Goal: Transaction & Acquisition: Purchase product/service

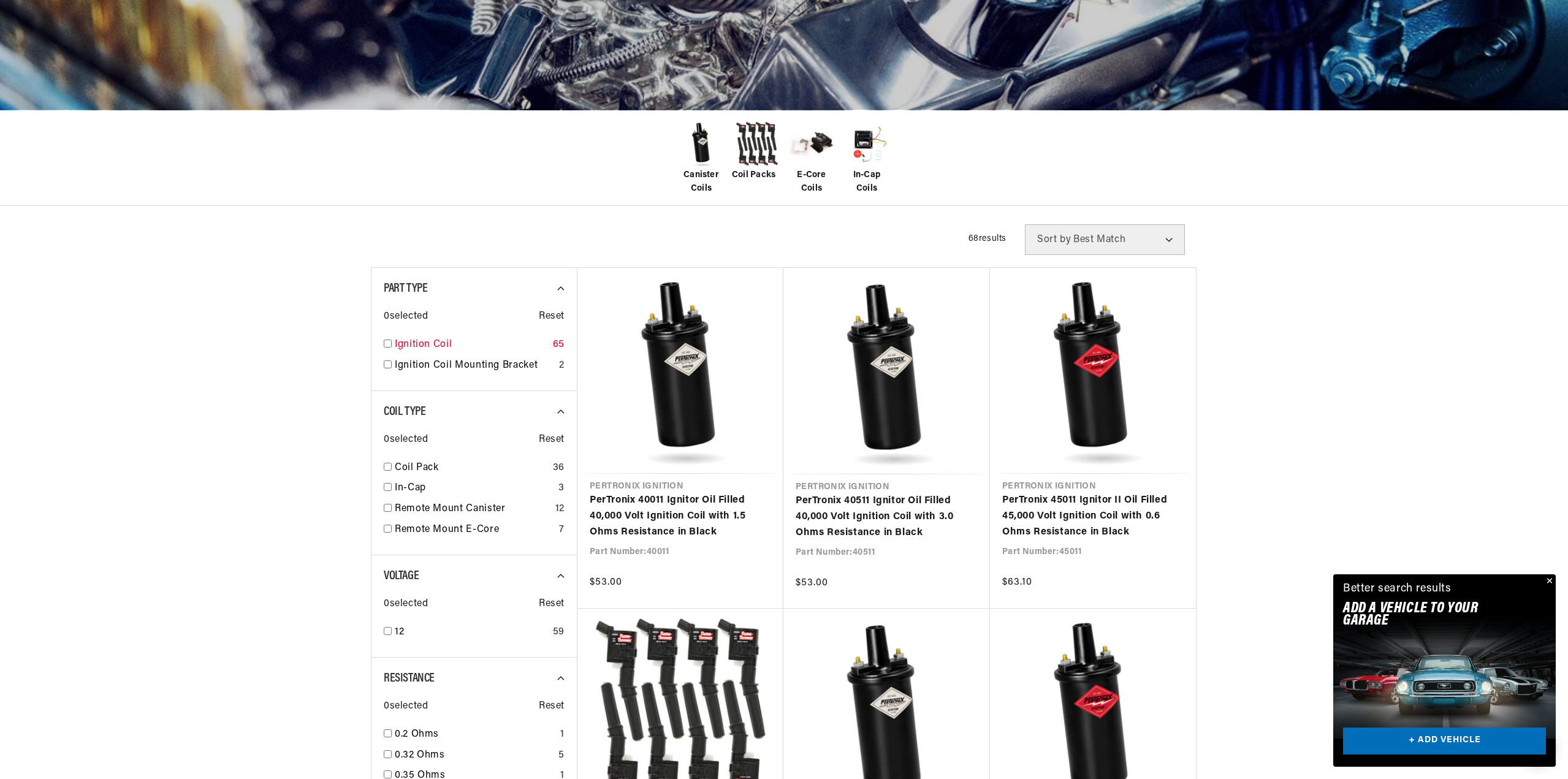
click at [388, 345] on input "checkbox" at bounding box center [388, 344] width 8 height 8
checkbox input "true"
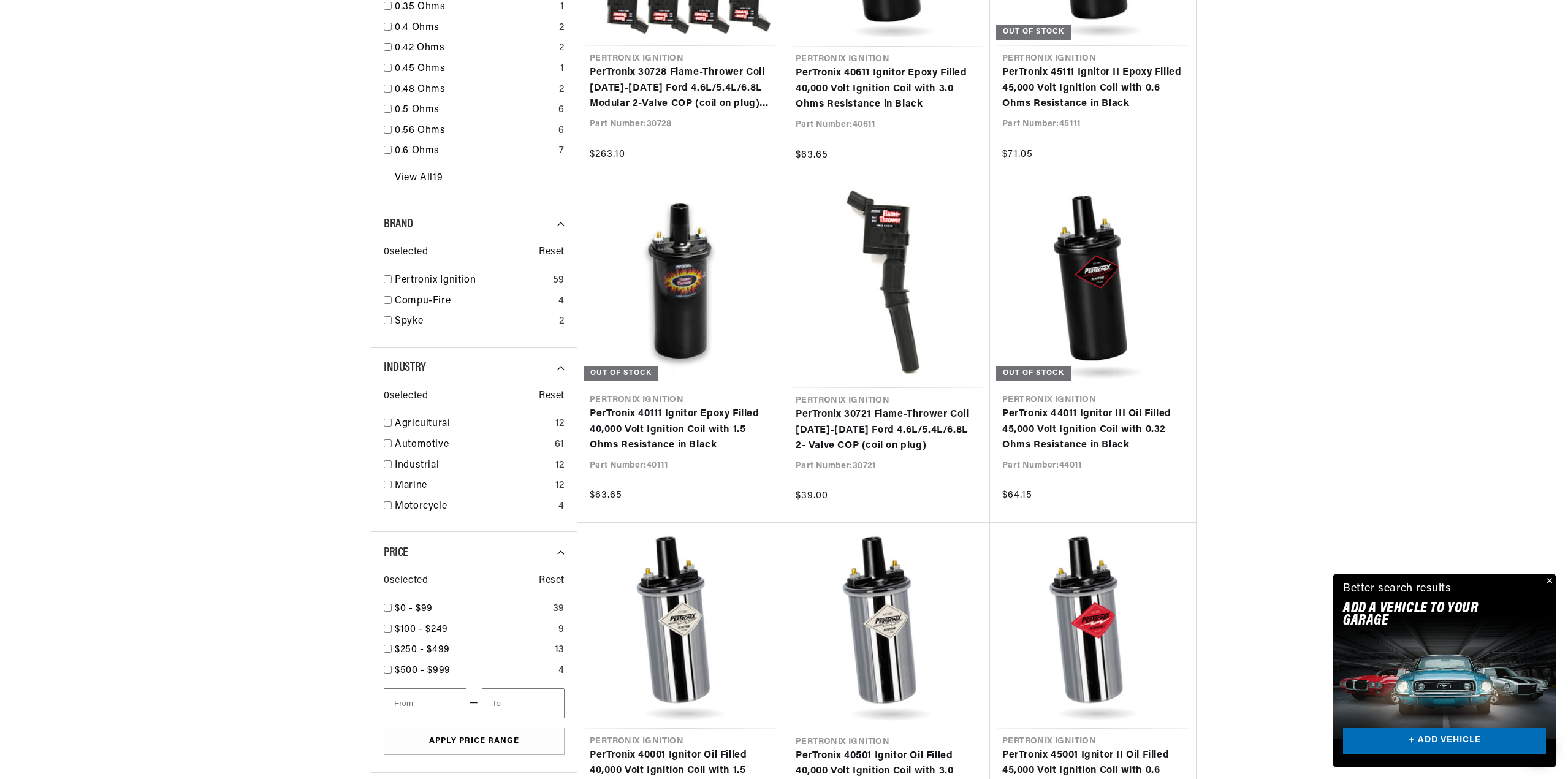
scroll to position [1043, 0]
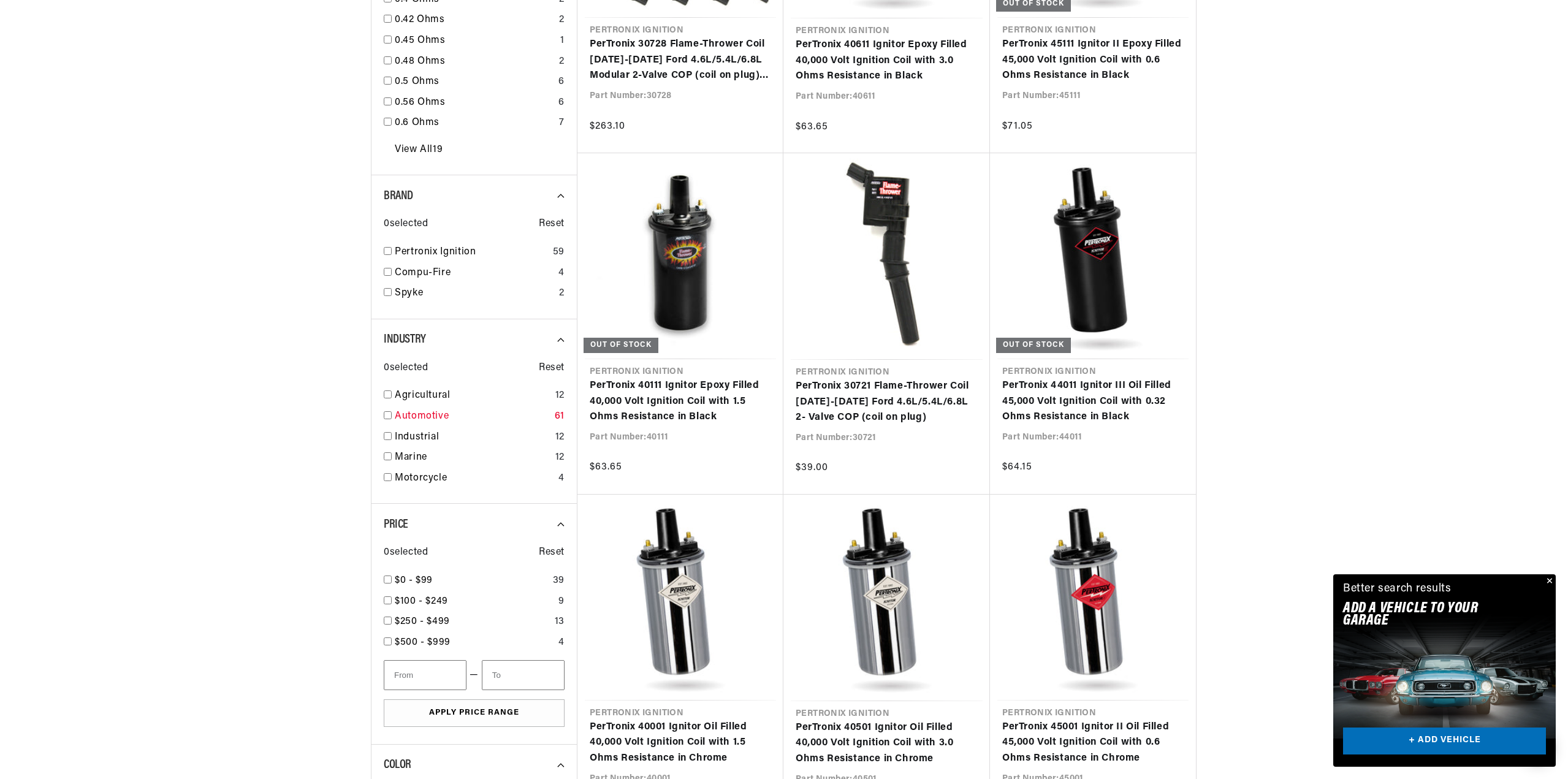
click at [391, 412] on div "Automotive 61" at bounding box center [474, 419] width 181 height 21
checkbox input "true"
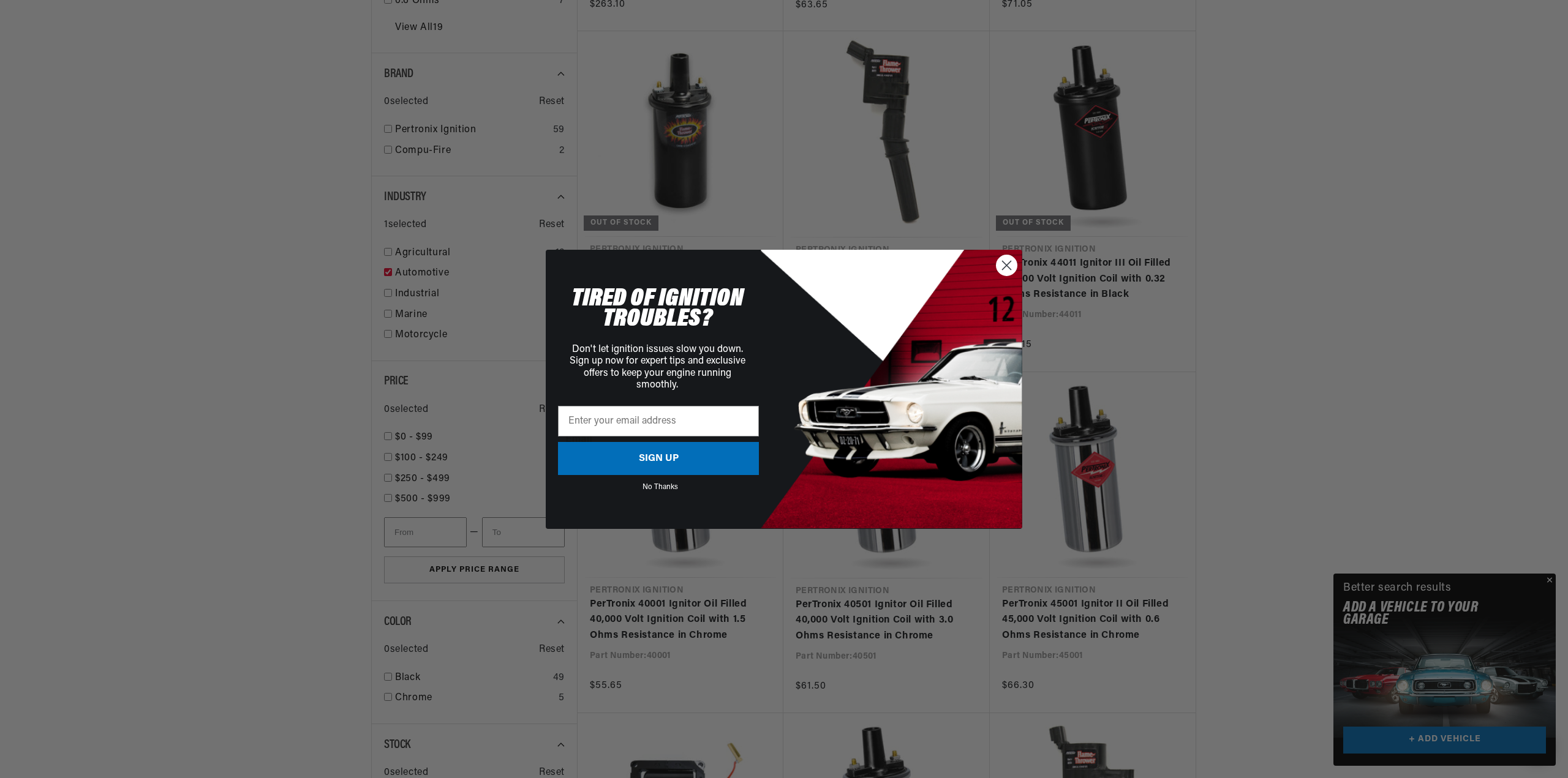
scroll to position [1163, 0]
click at [1004, 265] on circle "Close dialog" at bounding box center [1007, 265] width 20 height 20
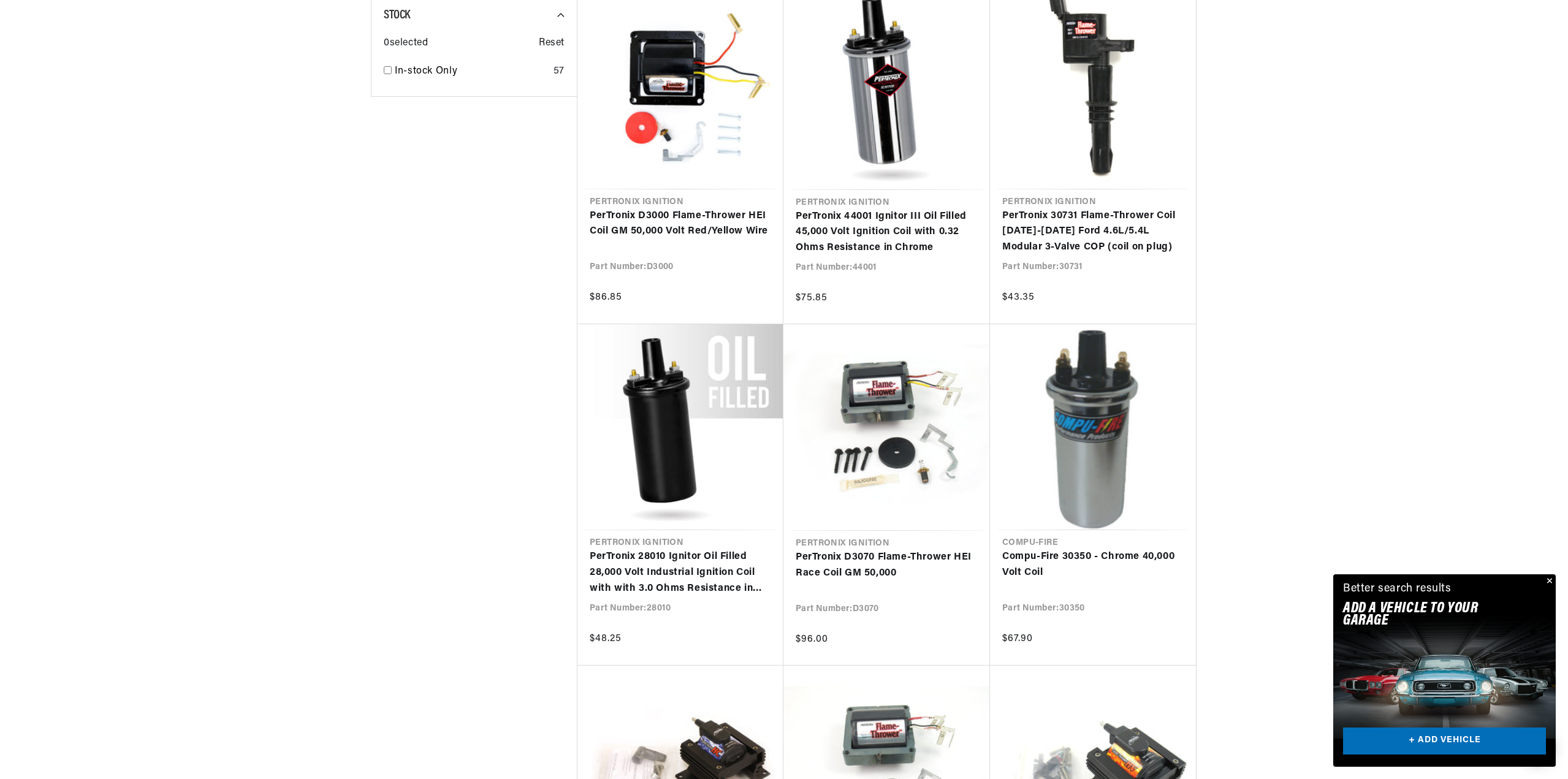
scroll to position [1901, 0]
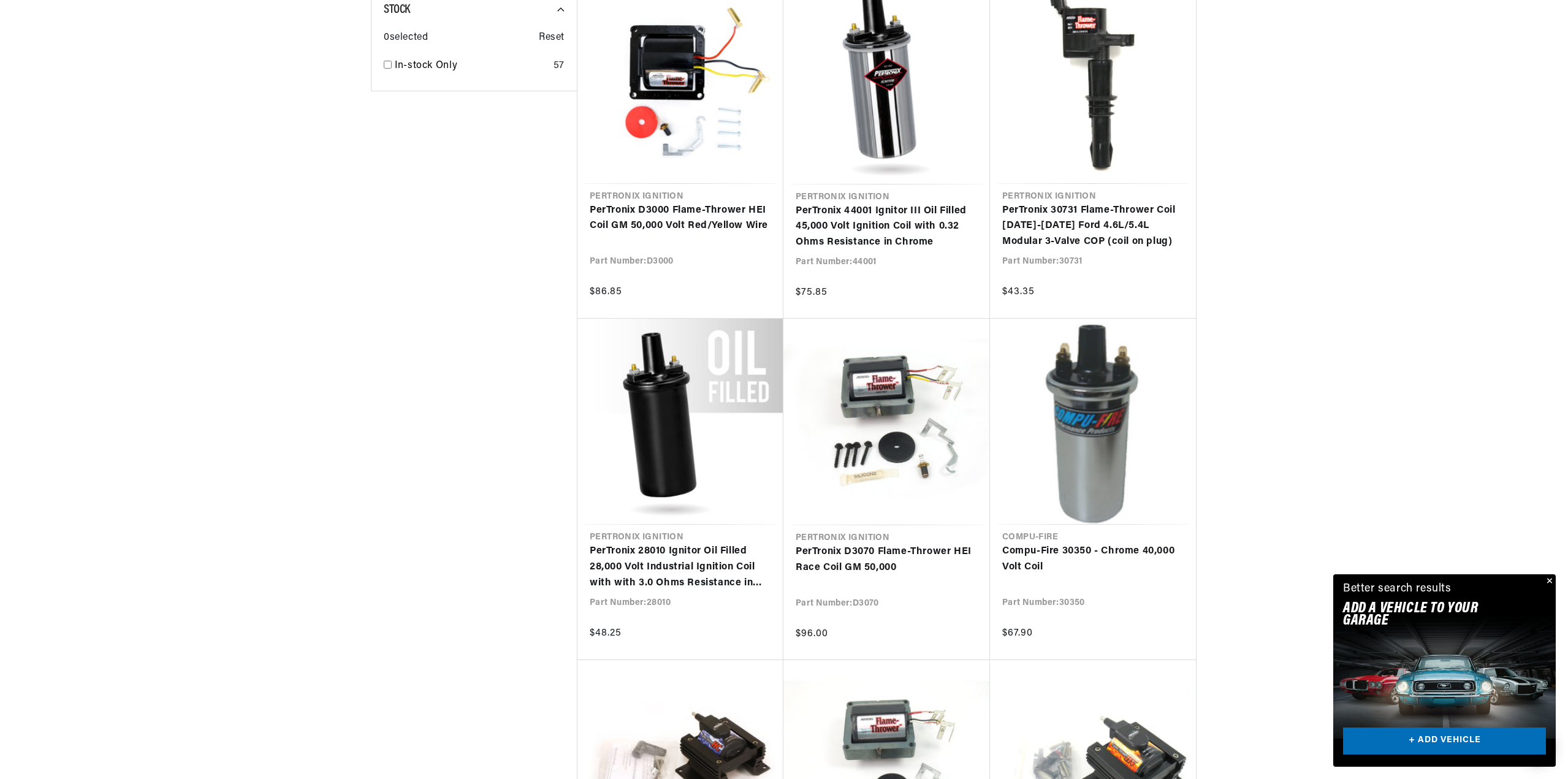
click at [1551, 583] on button "Close" at bounding box center [1549, 581] width 15 height 15
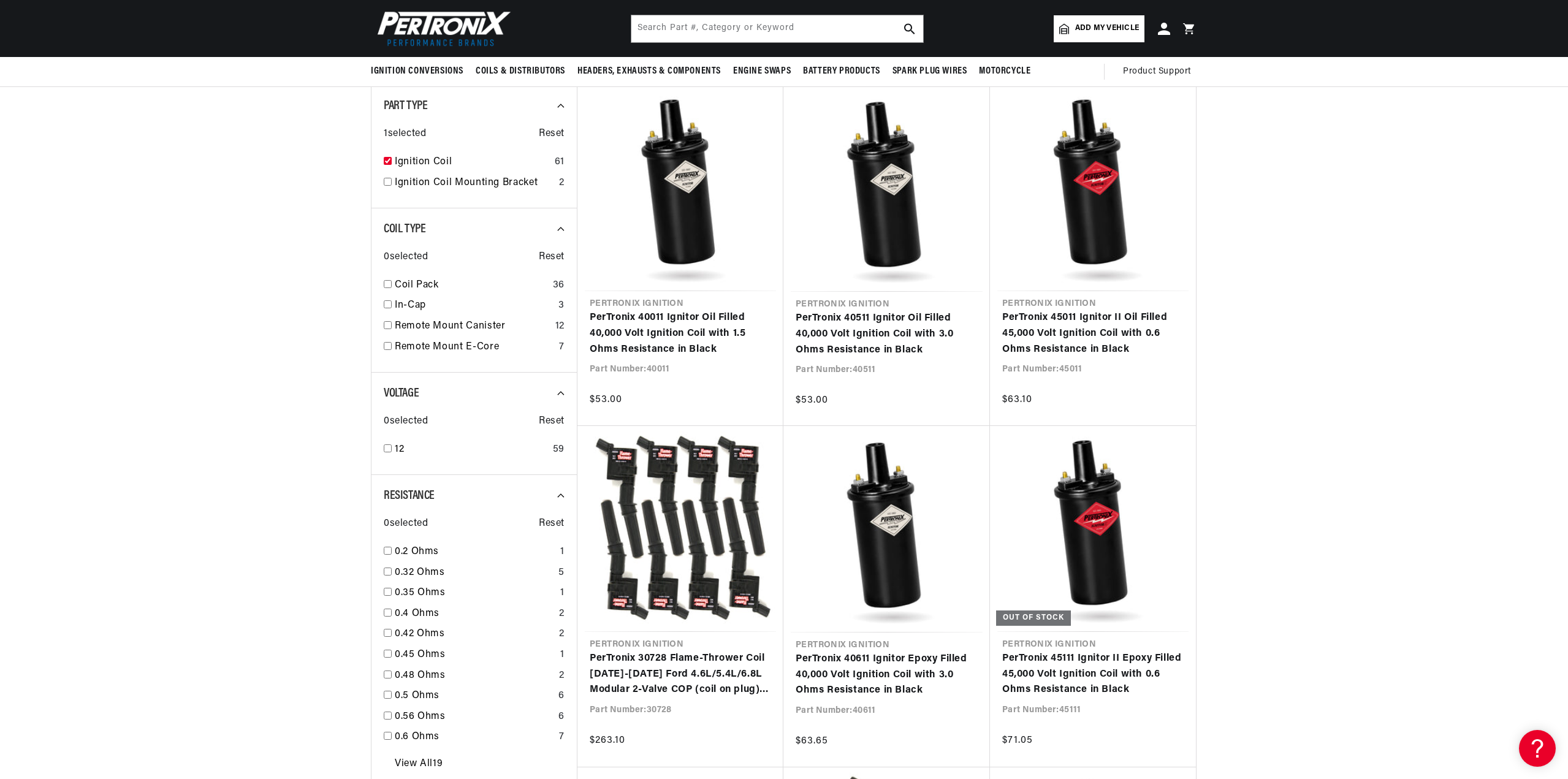
scroll to position [0, 0]
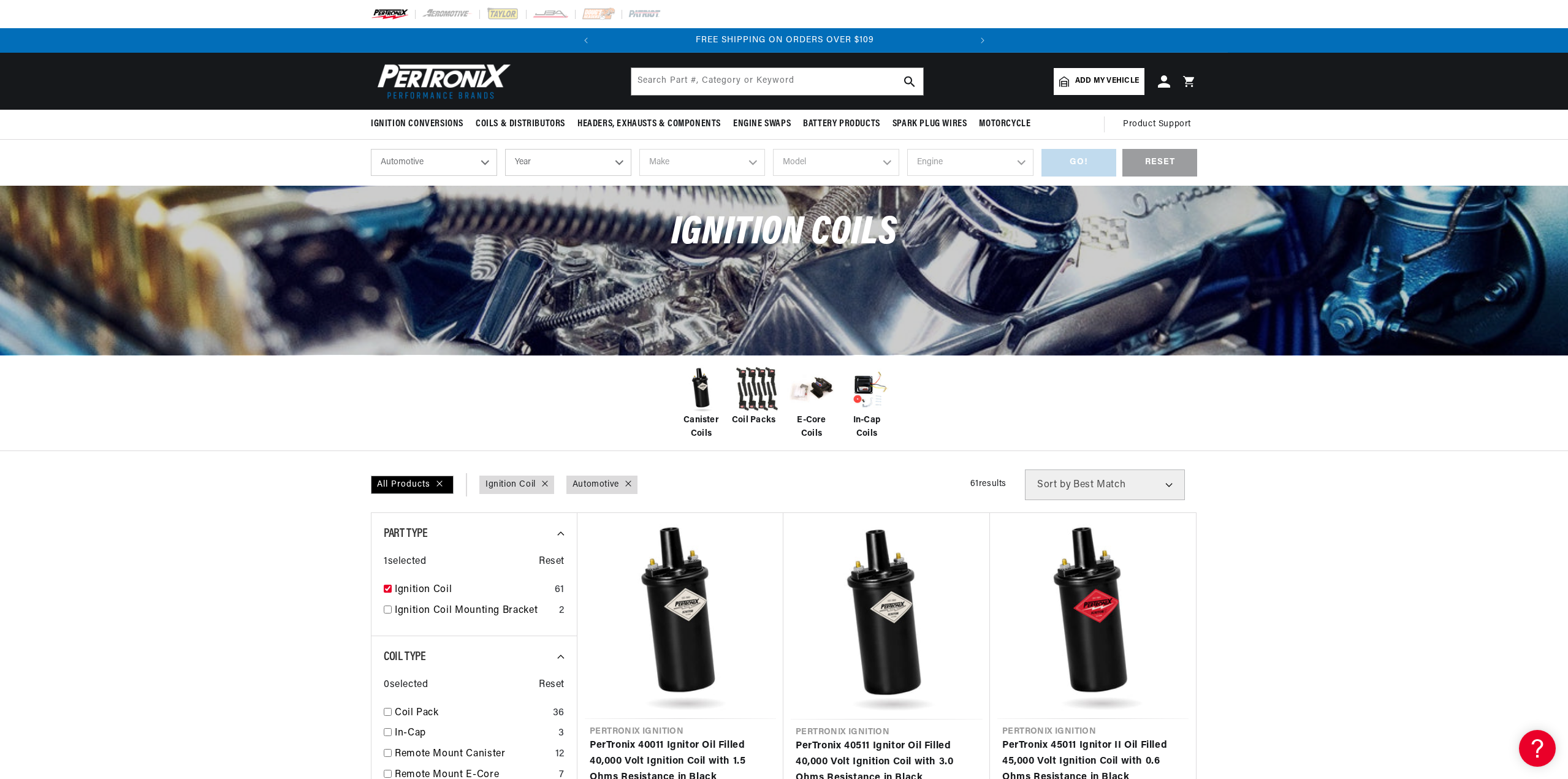
click at [525, 168] on select "Year 2024 2023 2022 2021 2020 2019 2018 2017 2016 2015 2014 2013 2012 2011 2010…" at bounding box center [568, 162] width 126 height 27
select select "1968"
click at [505, 149] on select "Year 2024 2023 2022 2021 2020 2019 2018 2017 2016 2015 2014 2013 2012 2011 2010…" at bounding box center [568, 162] width 126 height 27
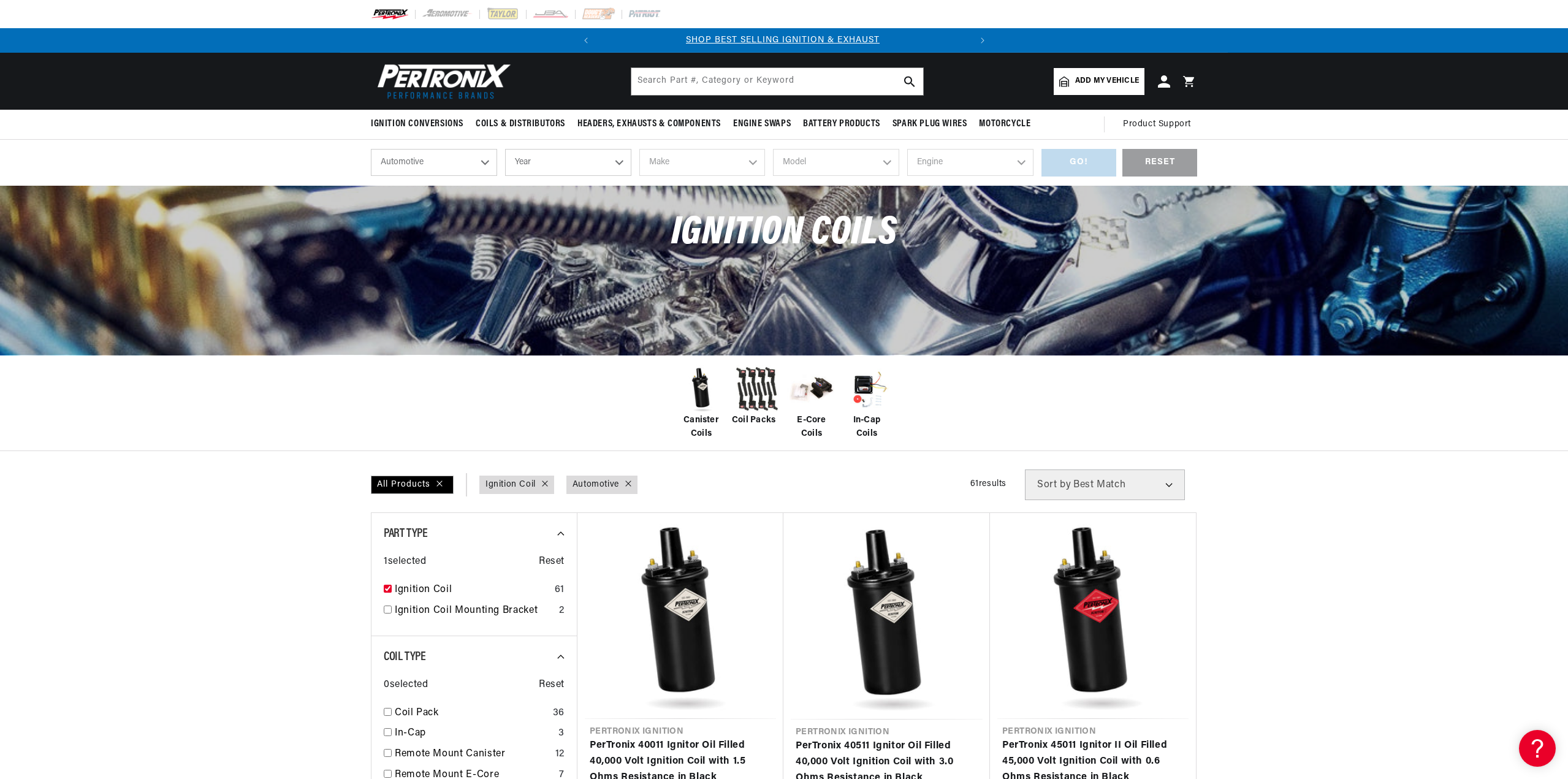
select select "1968"
click at [717, 162] on select "Make Alfa Romeo American Motors Aston Martin Austin Austin Healey Avanti Bentle…" at bounding box center [702, 162] width 126 height 27
select select "Ford"
click at [639, 149] on select "Make Alfa Romeo American Motors Aston Martin Austin Austin Healey Avanti Bentle…" at bounding box center [702, 162] width 126 height 27
select select "Ford"
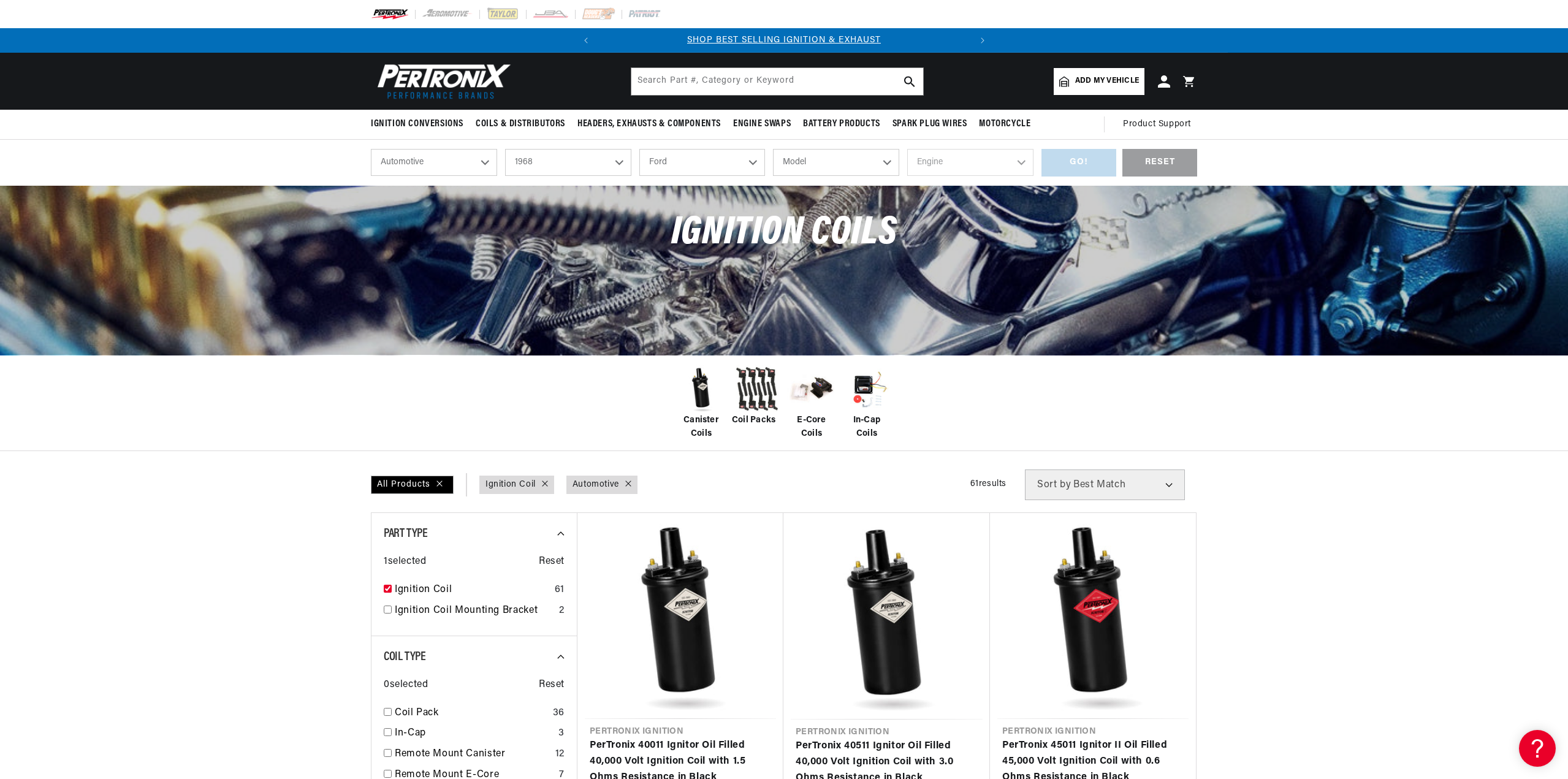
click at [863, 154] on select "Model Bronco Country Sedan Country Squire Custom Custom 500 F-100 F-250 F-350 F…" at bounding box center [836, 162] width 126 height 27
select select "F-100"
click at [773, 149] on select "Model Bronco Country Sedan Country Squire Custom Custom 500 F-100 F-250 F-350 F…" at bounding box center [836, 162] width 126 height 27
select select "F-100"
click at [936, 164] on select "Engine 289cid / 4.7L 360cid / 5.9L 390cid / 6.4L" at bounding box center [970, 162] width 126 height 27
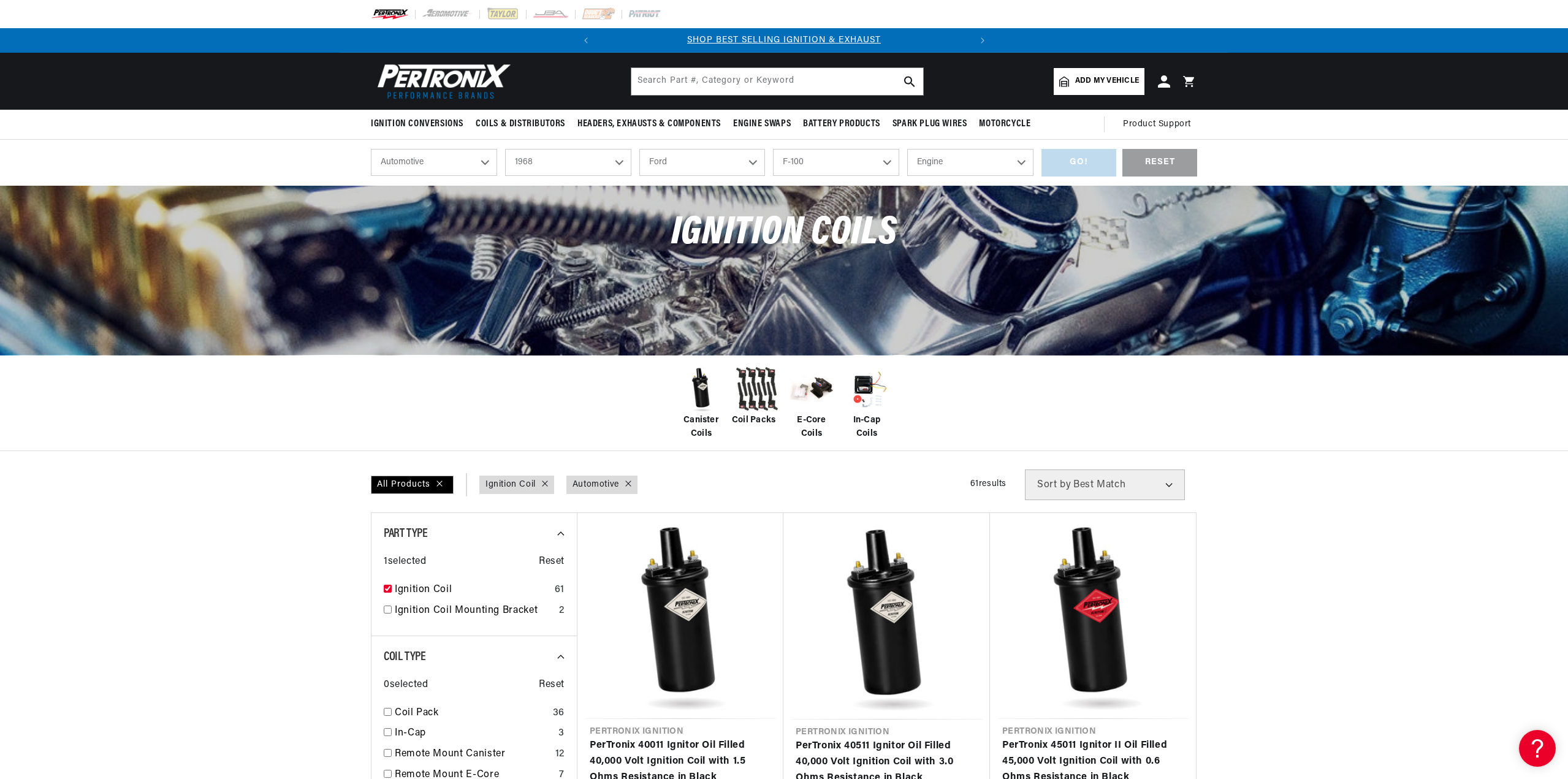
select select "360cid-5.9L"
click at [908, 149] on select "Engine 289cid / 4.7L 360cid / 5.9L 390cid / 6.4L" at bounding box center [970, 162] width 126 height 27
select select "360cid-5.9L"
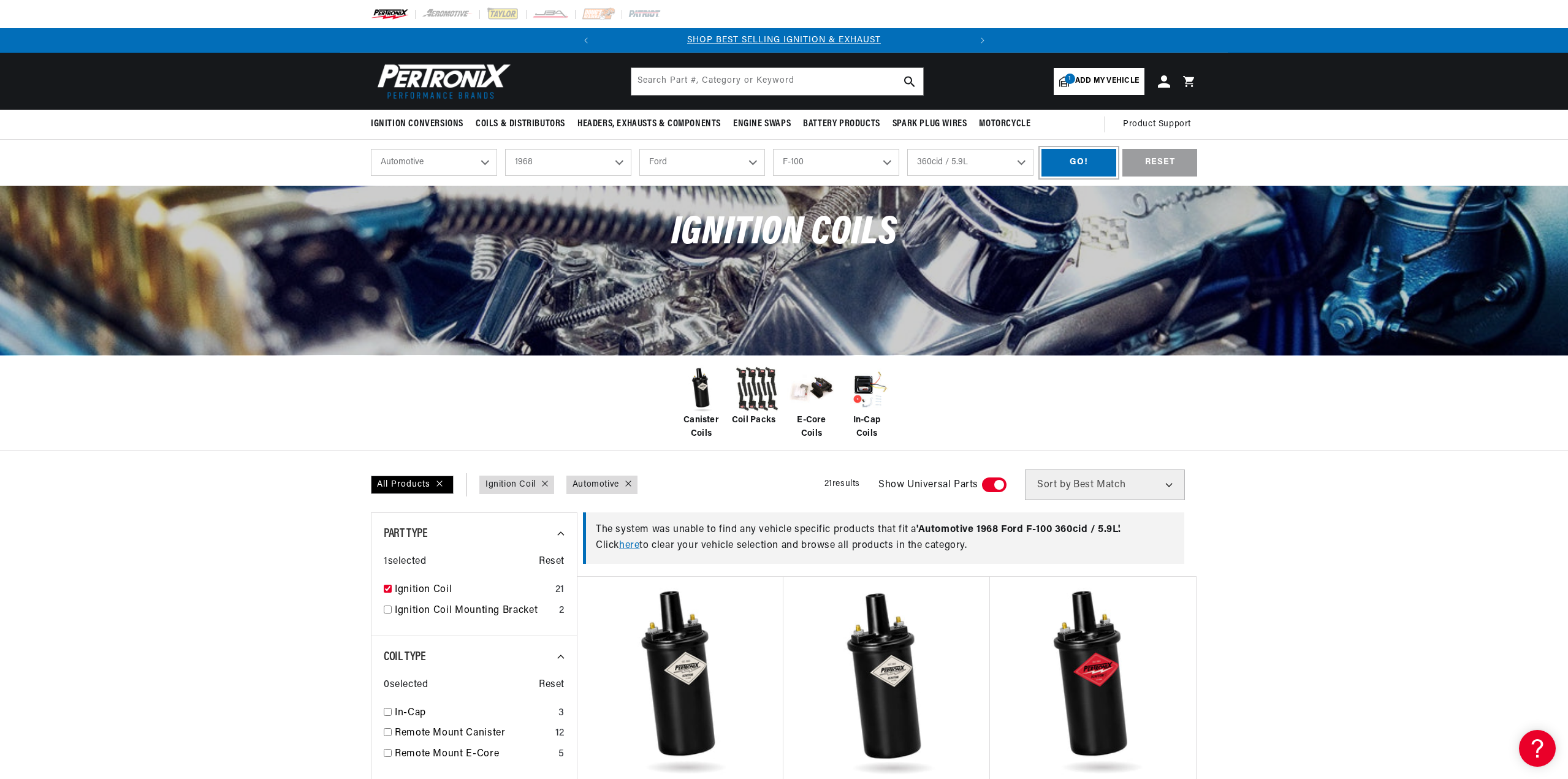
click at [1081, 164] on div "GO!" at bounding box center [1078, 163] width 74 height 28
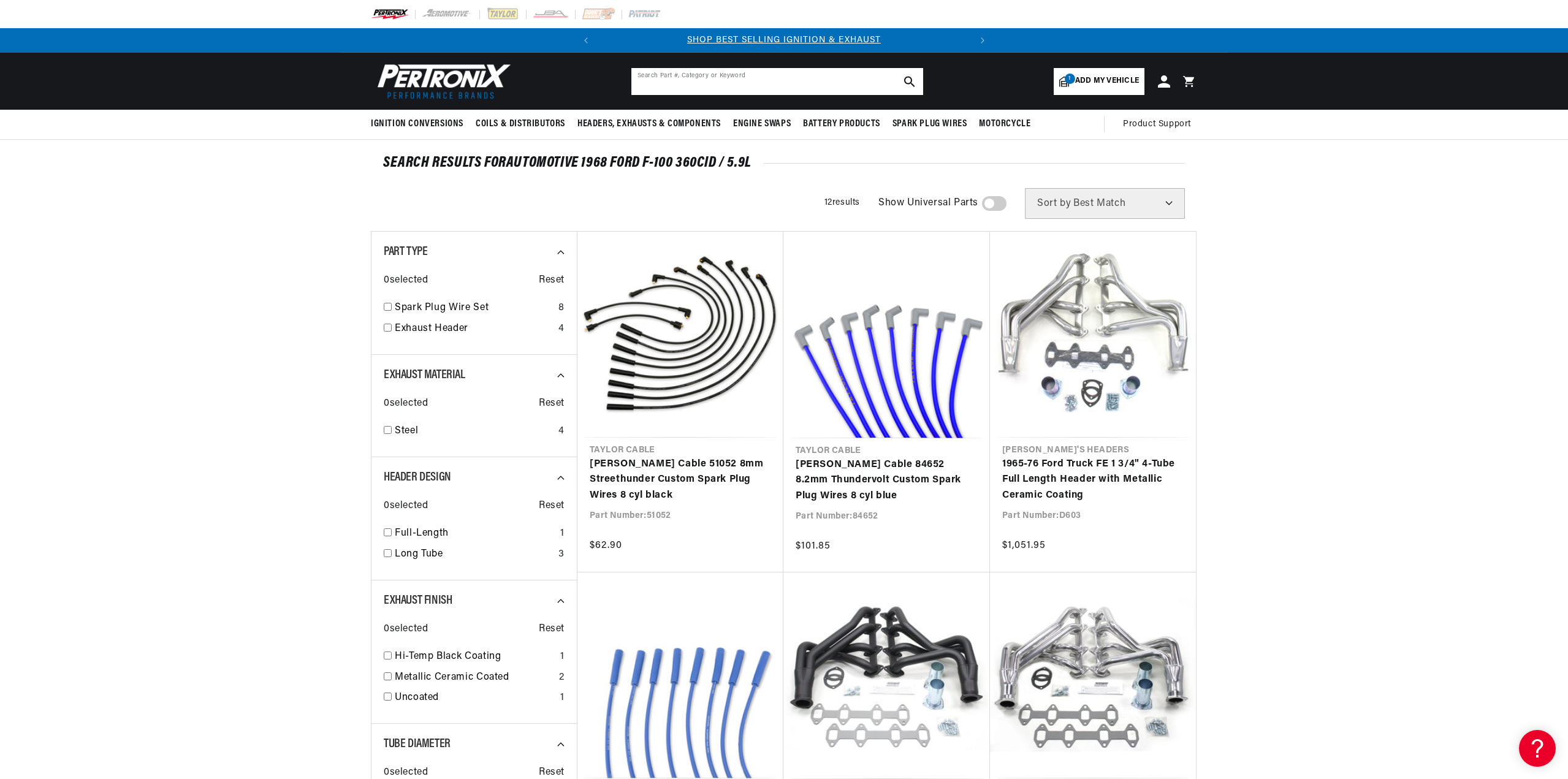
click at [697, 81] on input "text" at bounding box center [777, 81] width 292 height 27
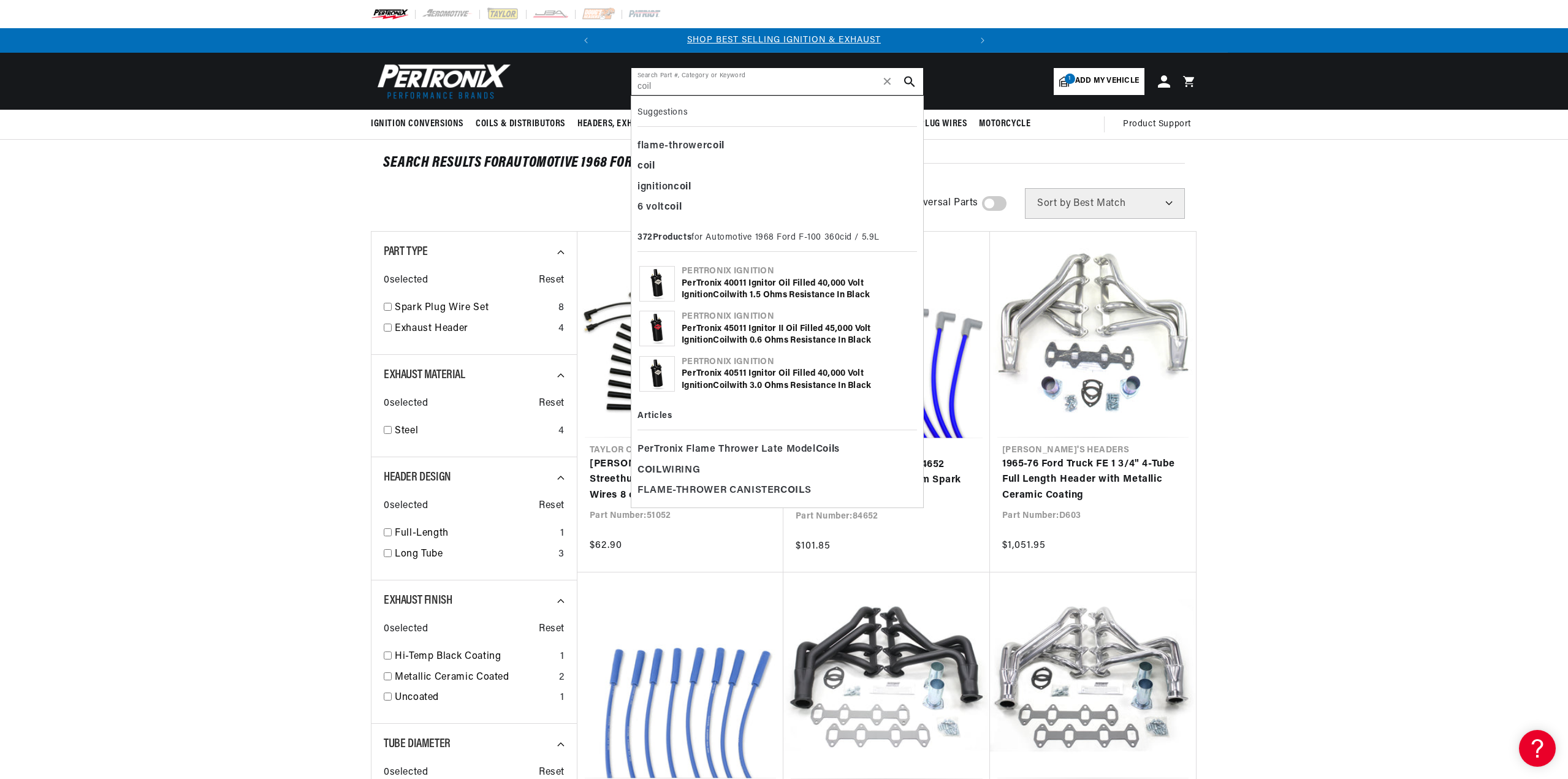
type input "coil"
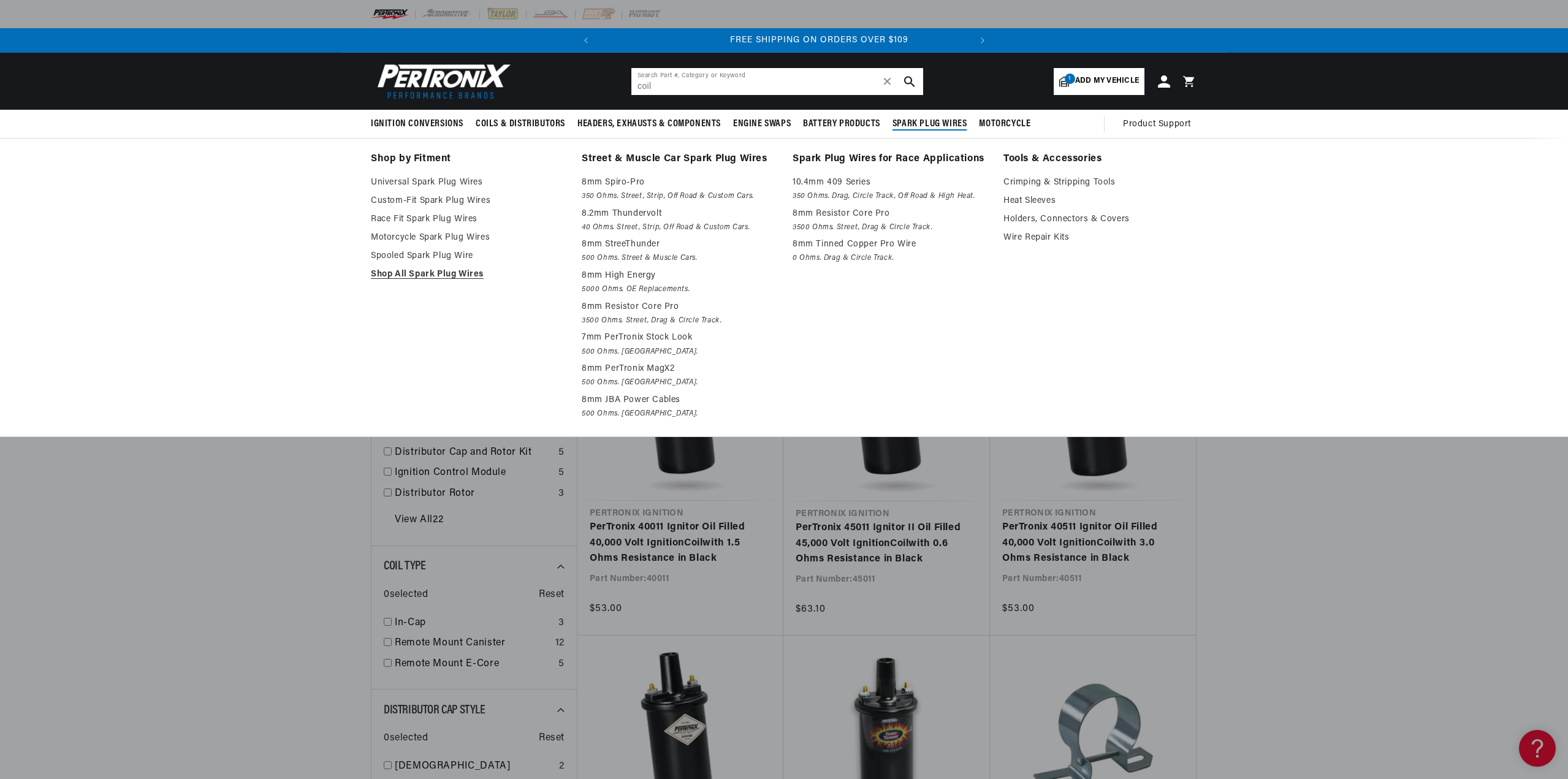
scroll to position [0, 371]
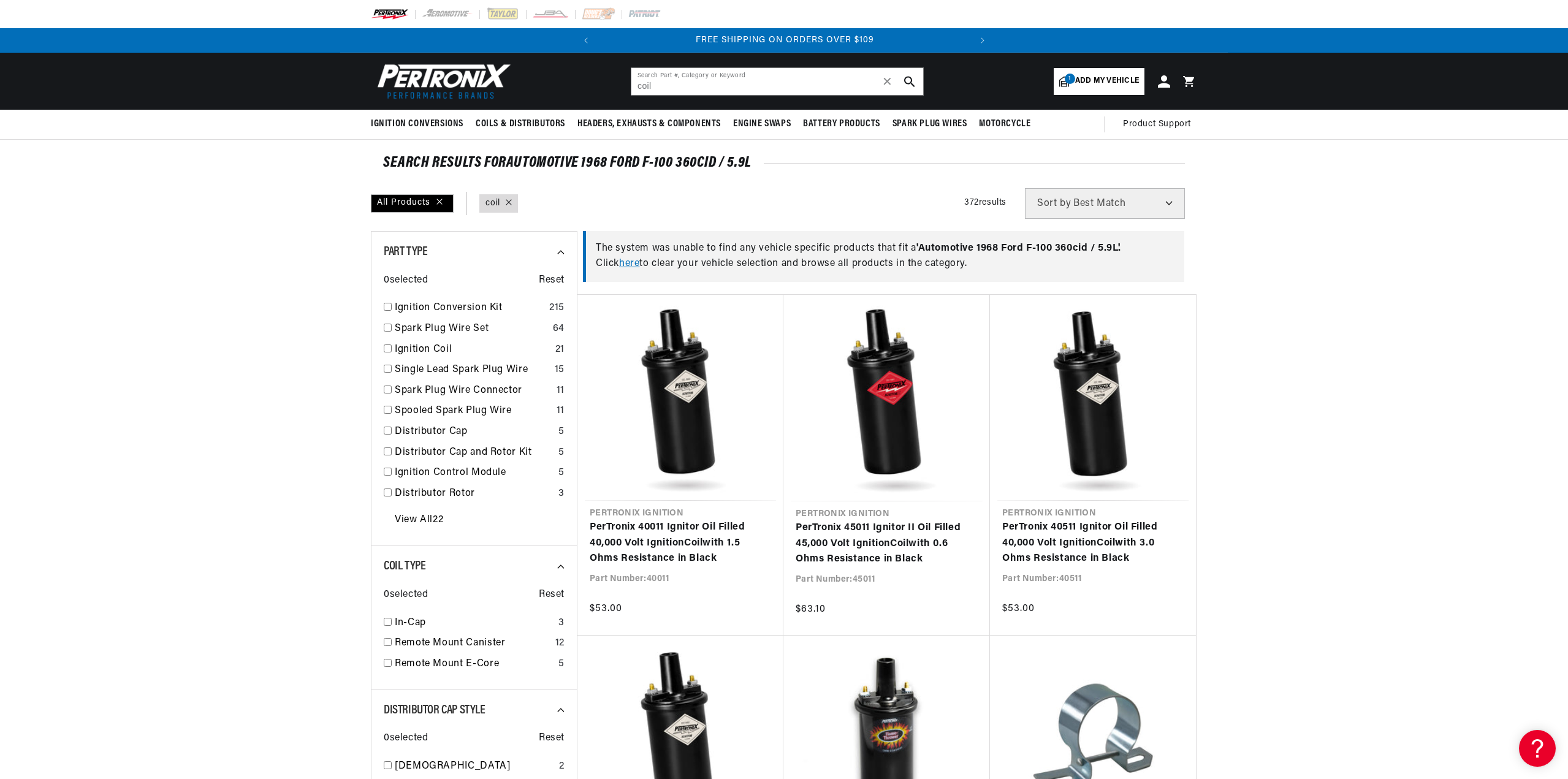
click at [388, 350] on input "checkbox" at bounding box center [388, 348] width 8 height 8
checkbox input "false"
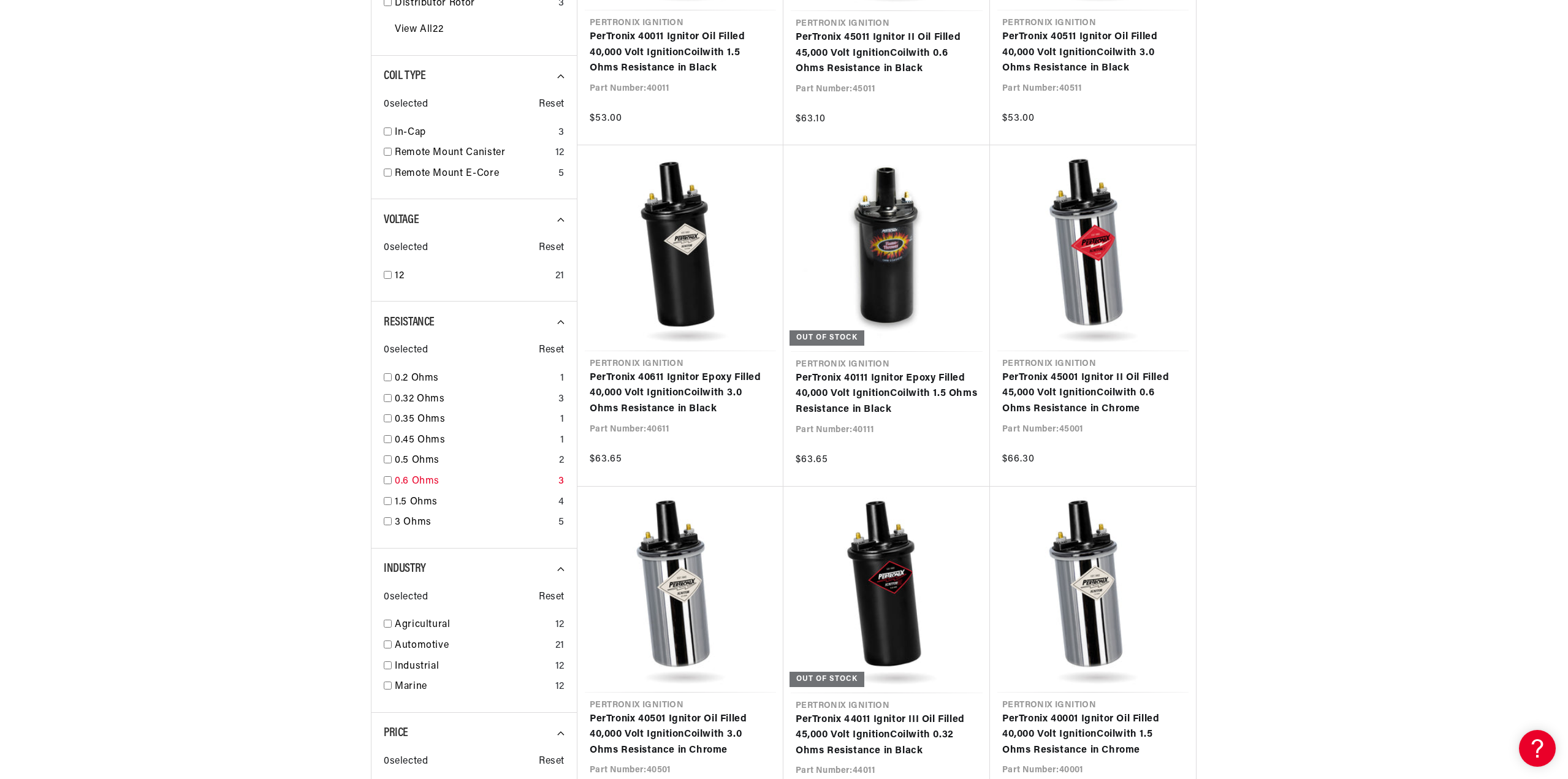
scroll to position [0, 371]
click at [388, 480] on input "checkbox" at bounding box center [388, 480] width 8 height 8
checkbox input "true"
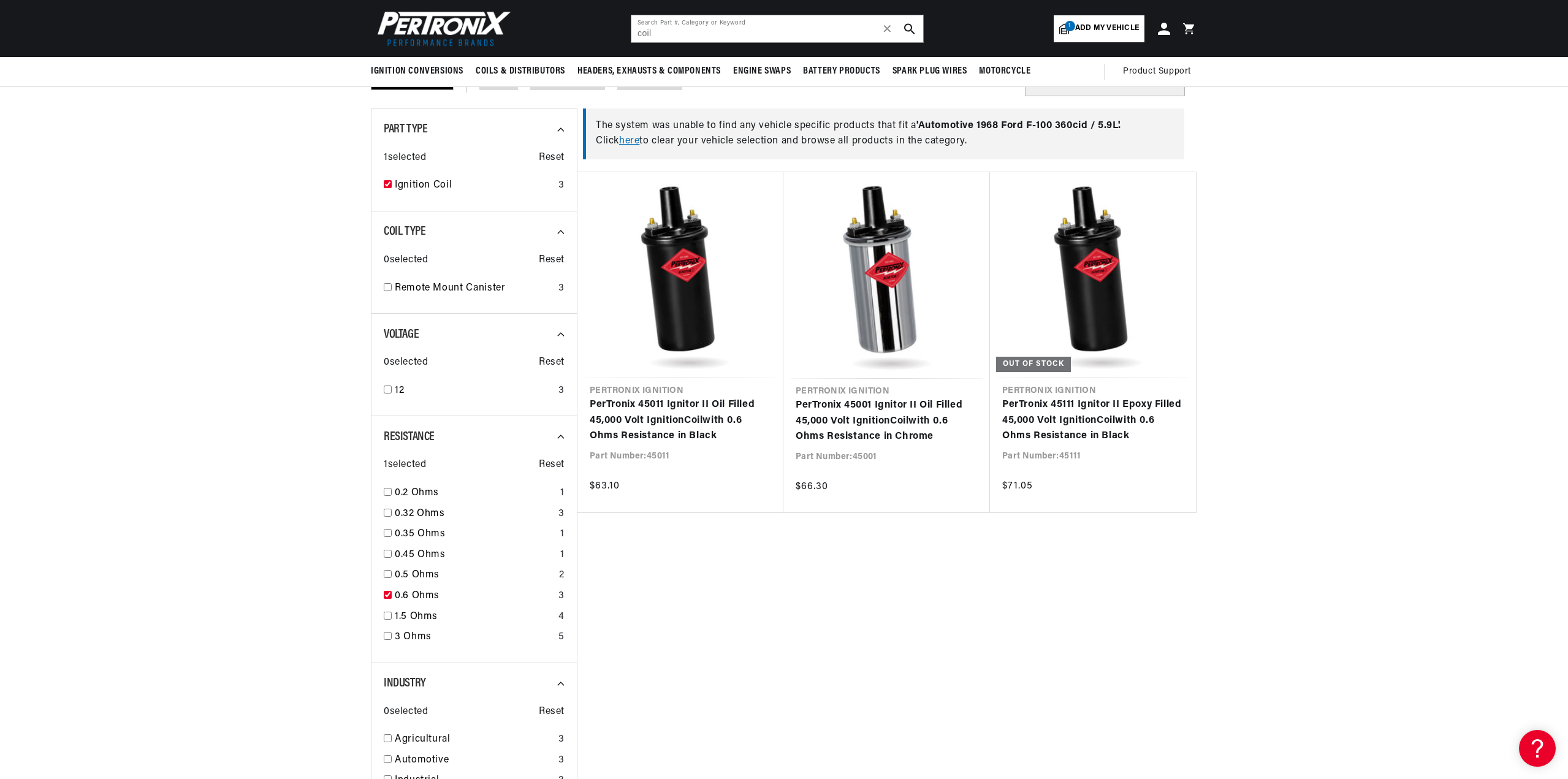
click at [838, 653] on div "Pertronix Ignition PerTronix 45011 Ignitor II Oil Filled 45,000 Volt Ignition C…" at bounding box center [886, 561] width 620 height 779
click at [1259, 571] on section "SEARCH RESULTS FOR Automotive 1968 Ford F-100 360cid / 5.9L All Products query …" at bounding box center [784, 633] width 1568 height 1232
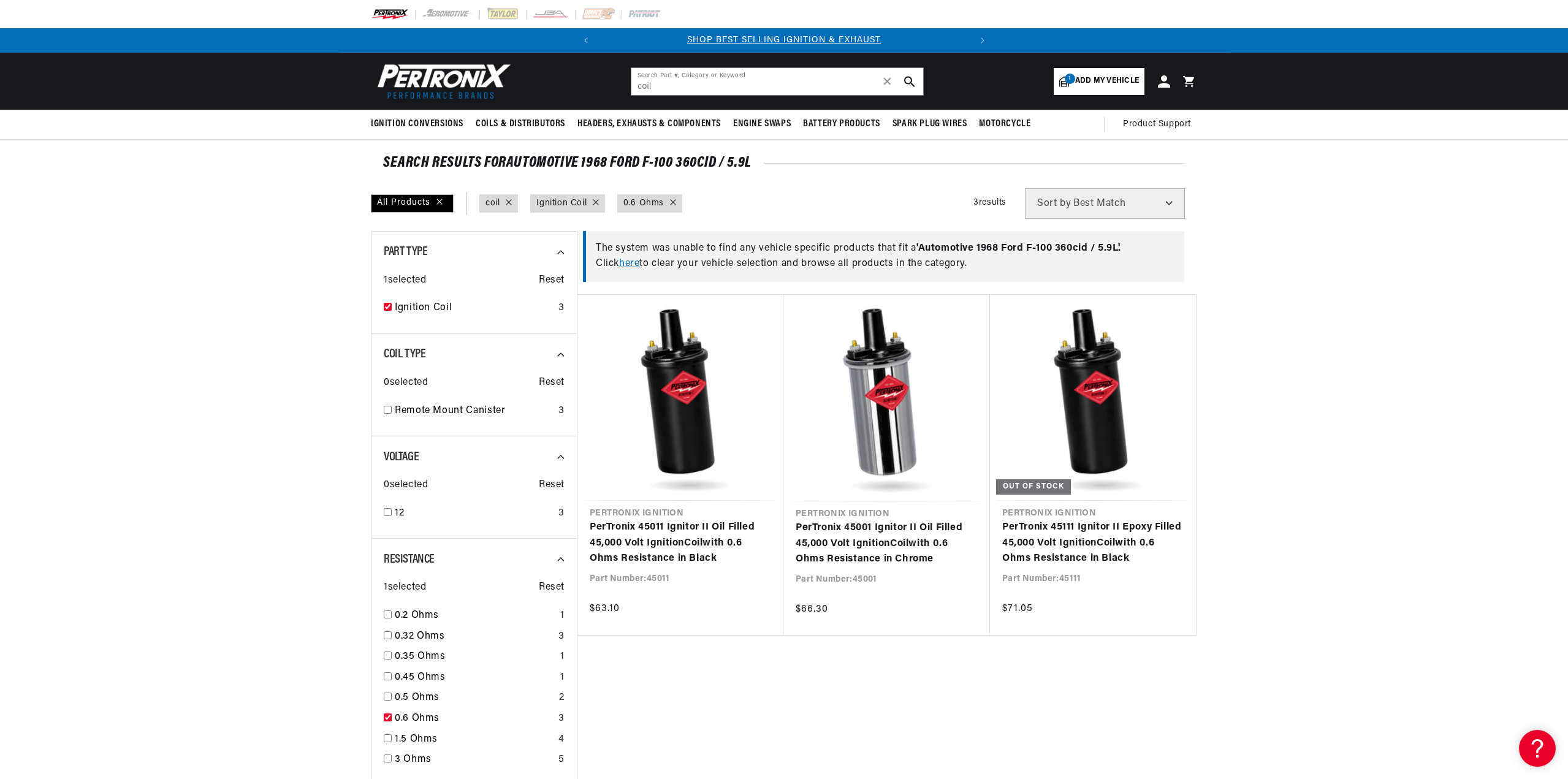
scroll to position [0, 371]
click at [213, 276] on section "SEARCH RESULTS FOR Automotive 1968 Ford F-100 360cid / 5.9L All Products query …" at bounding box center [784, 755] width 1568 height 1232
click at [702, 703] on div "Pertronix Ignition PerTronix 45011 Ignitor II Oil Filled 45,000 Volt Ignition C…" at bounding box center [886, 683] width 620 height 779
